Goal: Transaction & Acquisition: Book appointment/travel/reservation

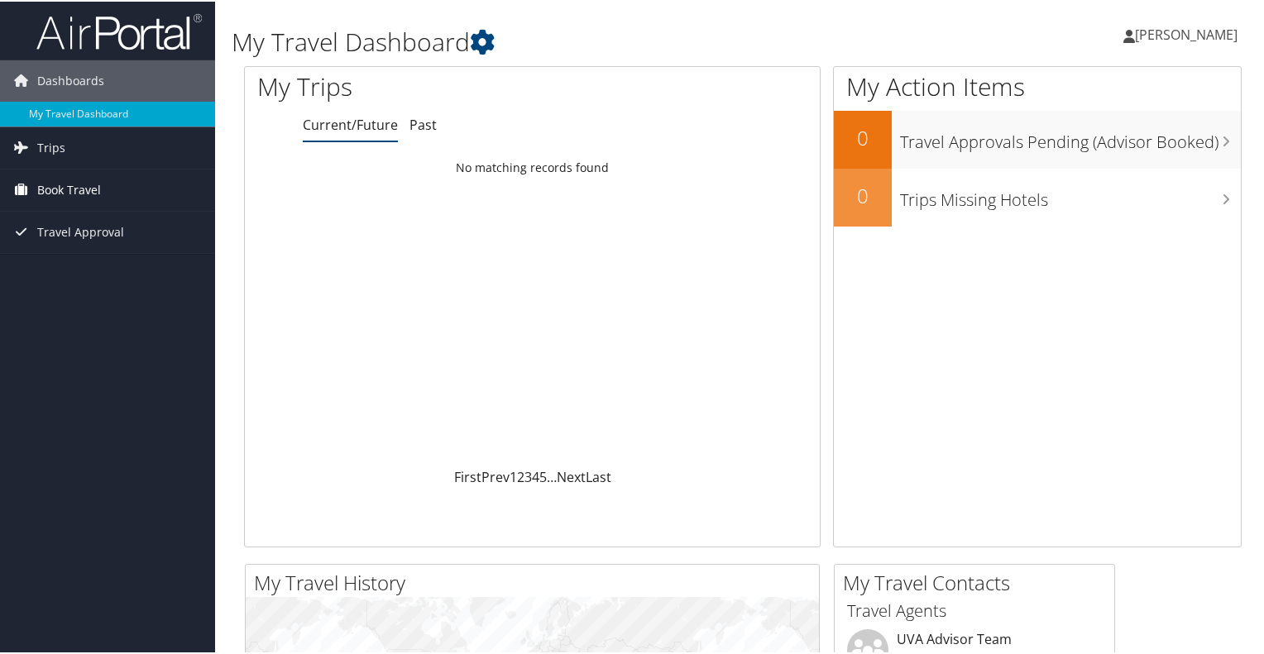
click at [95, 188] on span "Book Travel" at bounding box center [69, 188] width 64 height 41
click at [1203, 31] on span "[PERSON_NAME]" at bounding box center [1186, 33] width 103 height 18
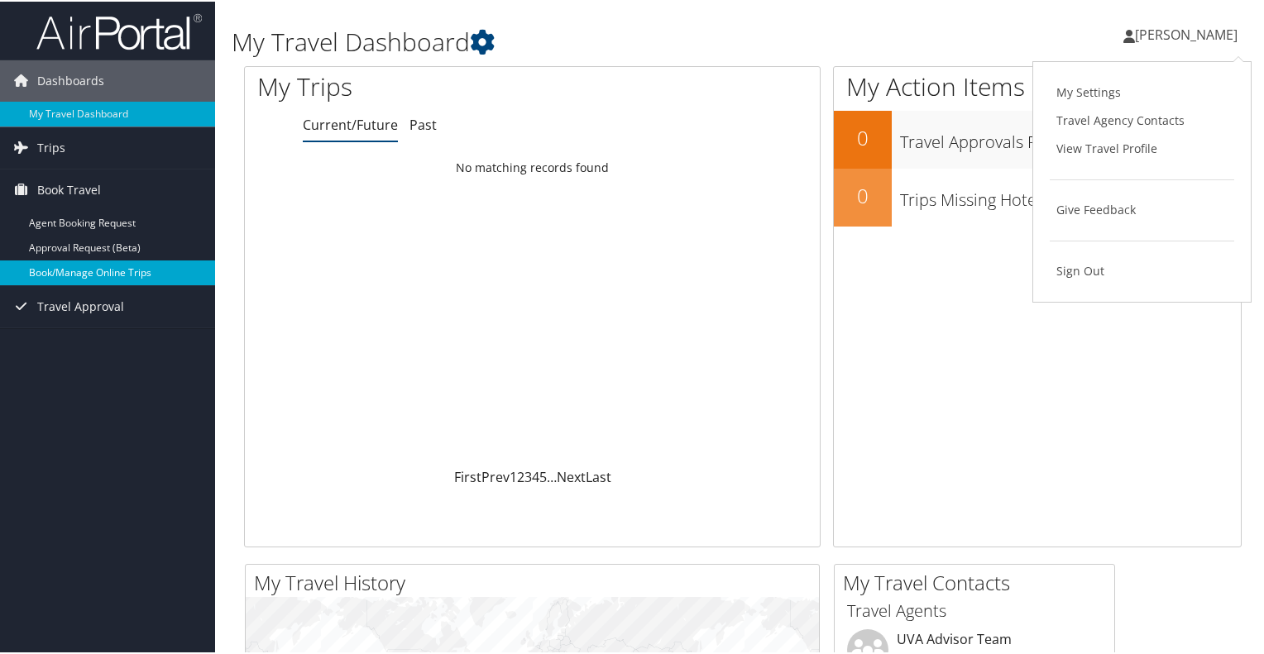
click at [95, 267] on link "Book/Manage Online Trips" at bounding box center [107, 271] width 215 height 25
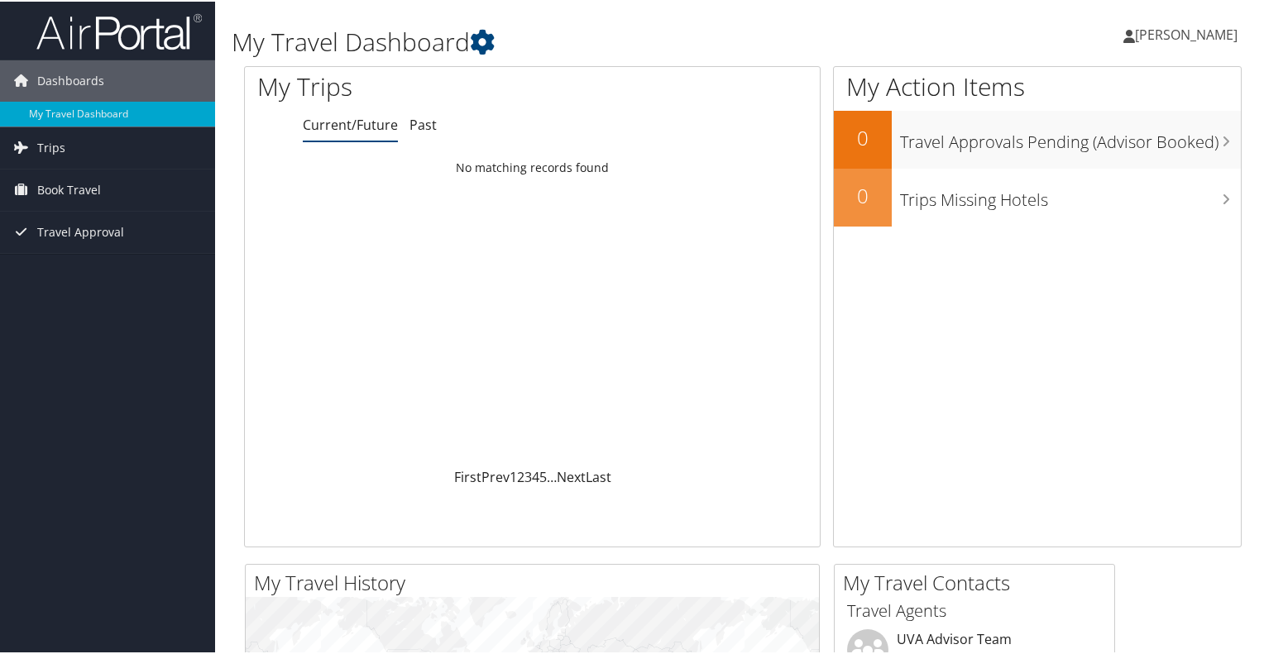
click at [1169, 36] on span "[PERSON_NAME]" at bounding box center [1186, 33] width 103 height 18
click at [93, 194] on span "Book Travel" at bounding box center [69, 188] width 64 height 41
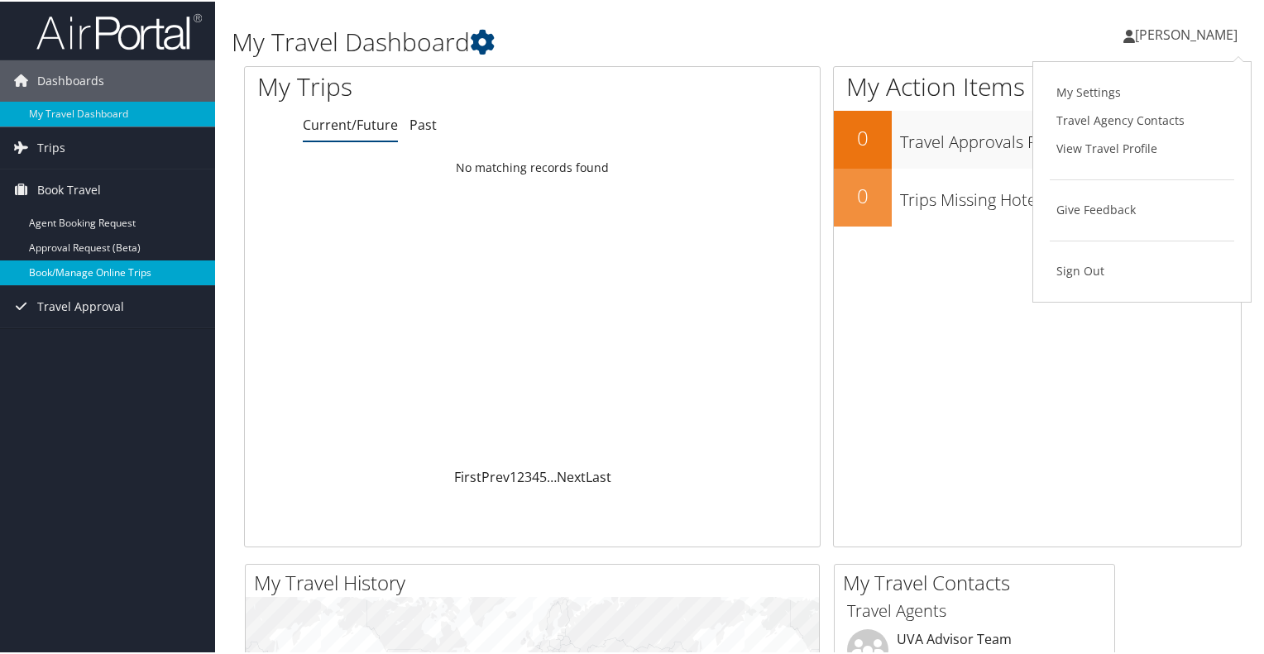
click at [103, 277] on link "Book/Manage Online Trips" at bounding box center [107, 271] width 215 height 25
click at [90, 274] on link "Book/Manage Online Trips" at bounding box center [107, 271] width 215 height 25
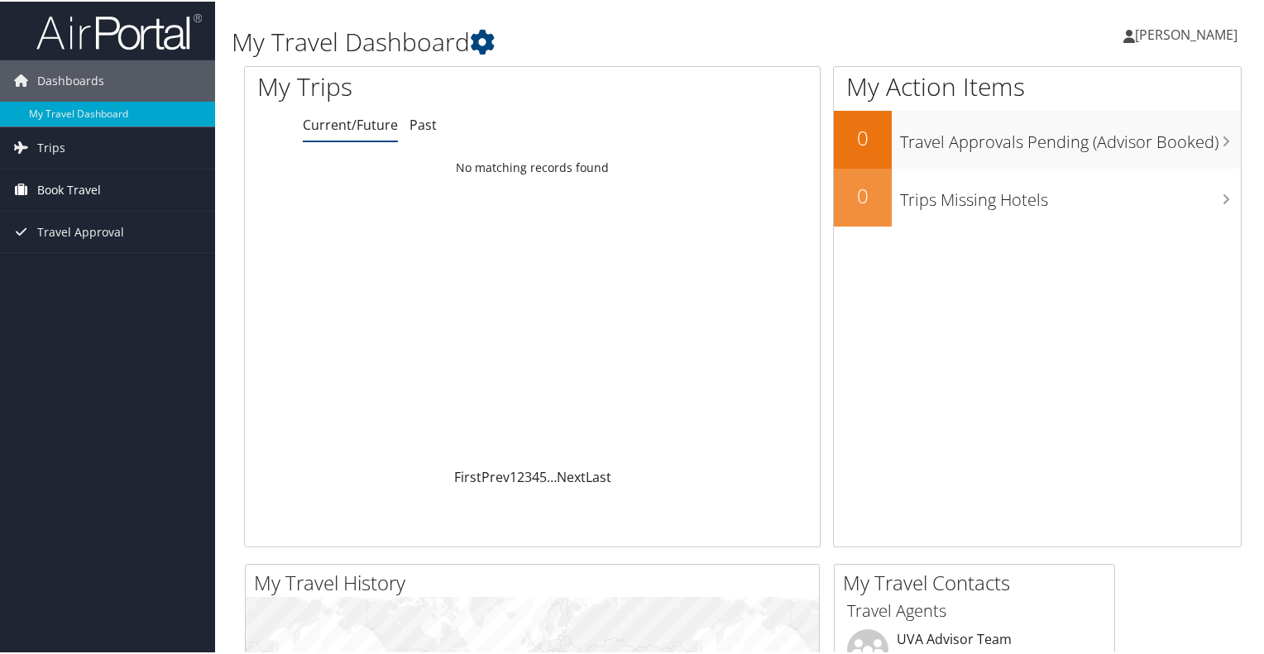
click at [97, 194] on span "Book Travel" at bounding box center [69, 188] width 64 height 41
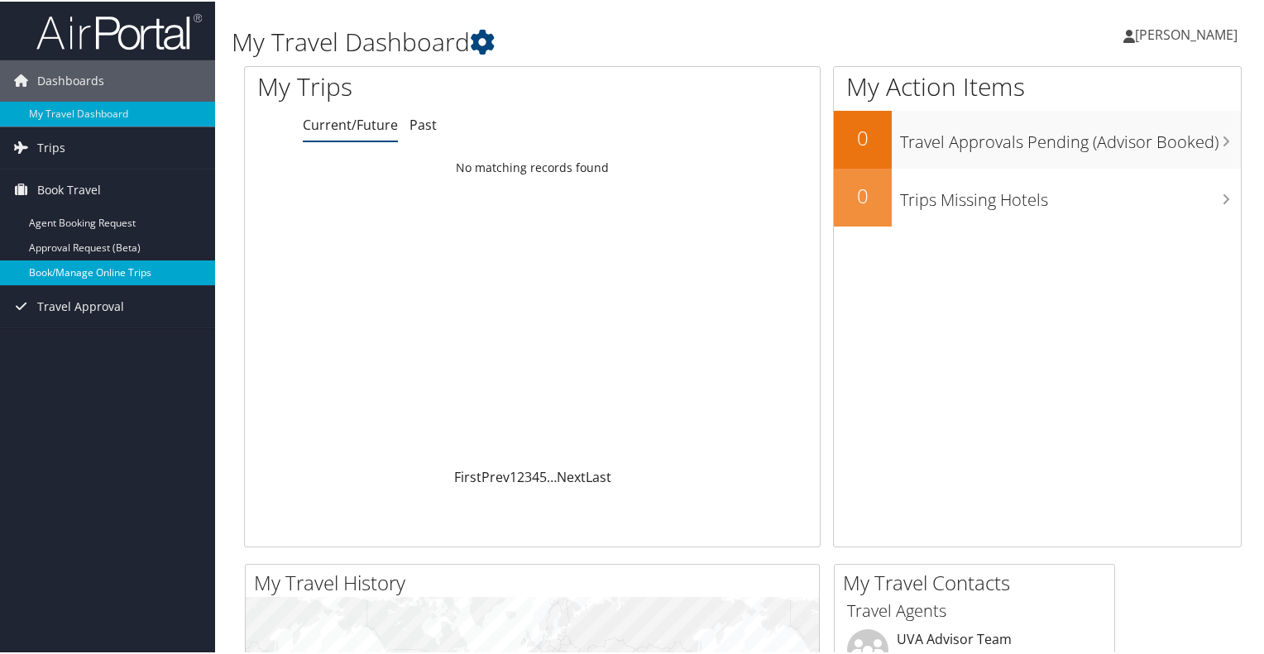
click at [108, 269] on link "Book/Manage Online Trips" at bounding box center [107, 271] width 215 height 25
